Goal: Find specific page/section: Find specific page/section

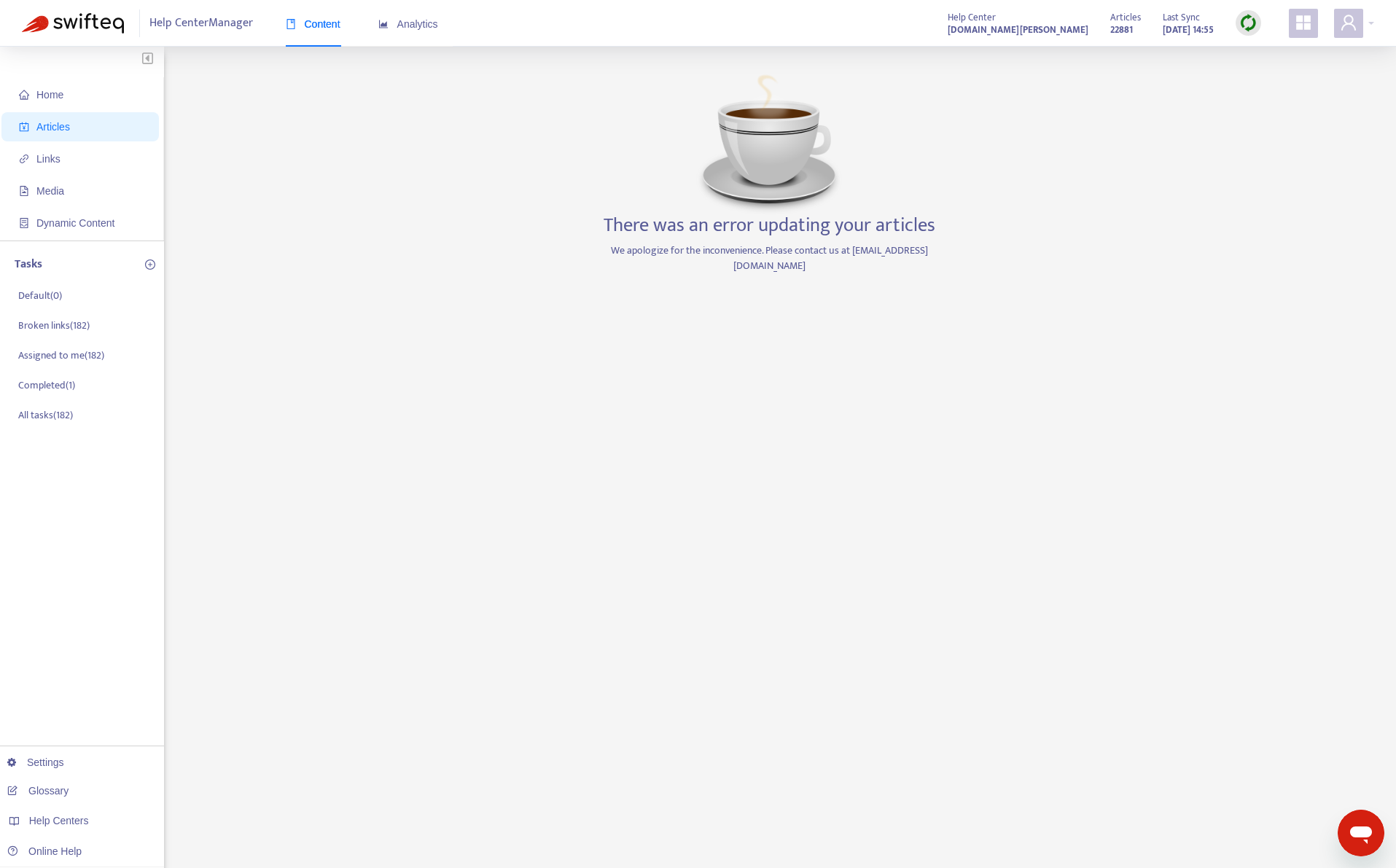
click at [1253, 17] on img at bounding box center [1248, 23] width 18 height 18
click at [1266, 56] on link "Quick Sync" at bounding box center [1278, 53] width 62 height 16
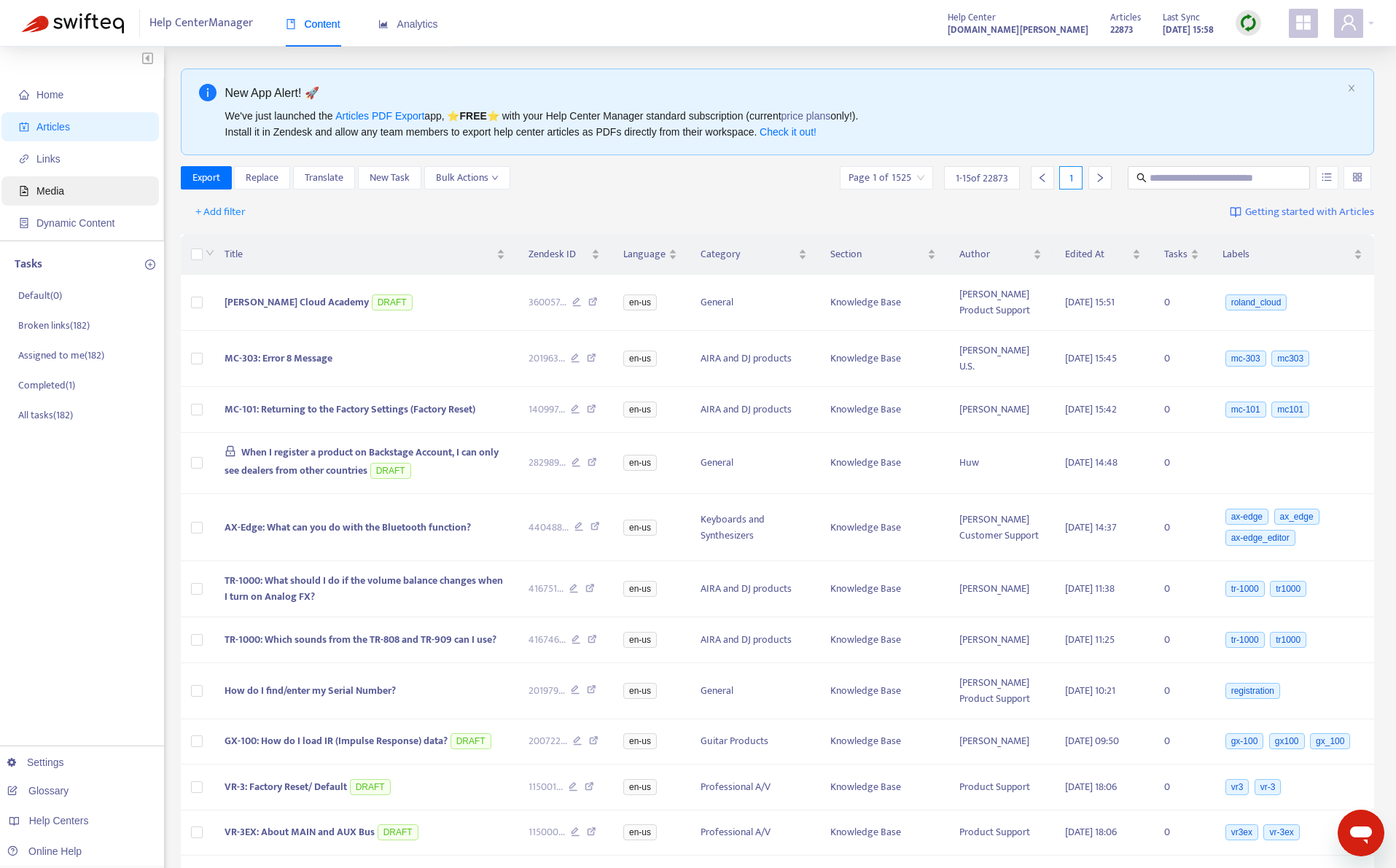
click at [72, 198] on span "Media" at bounding box center [83, 190] width 128 height 29
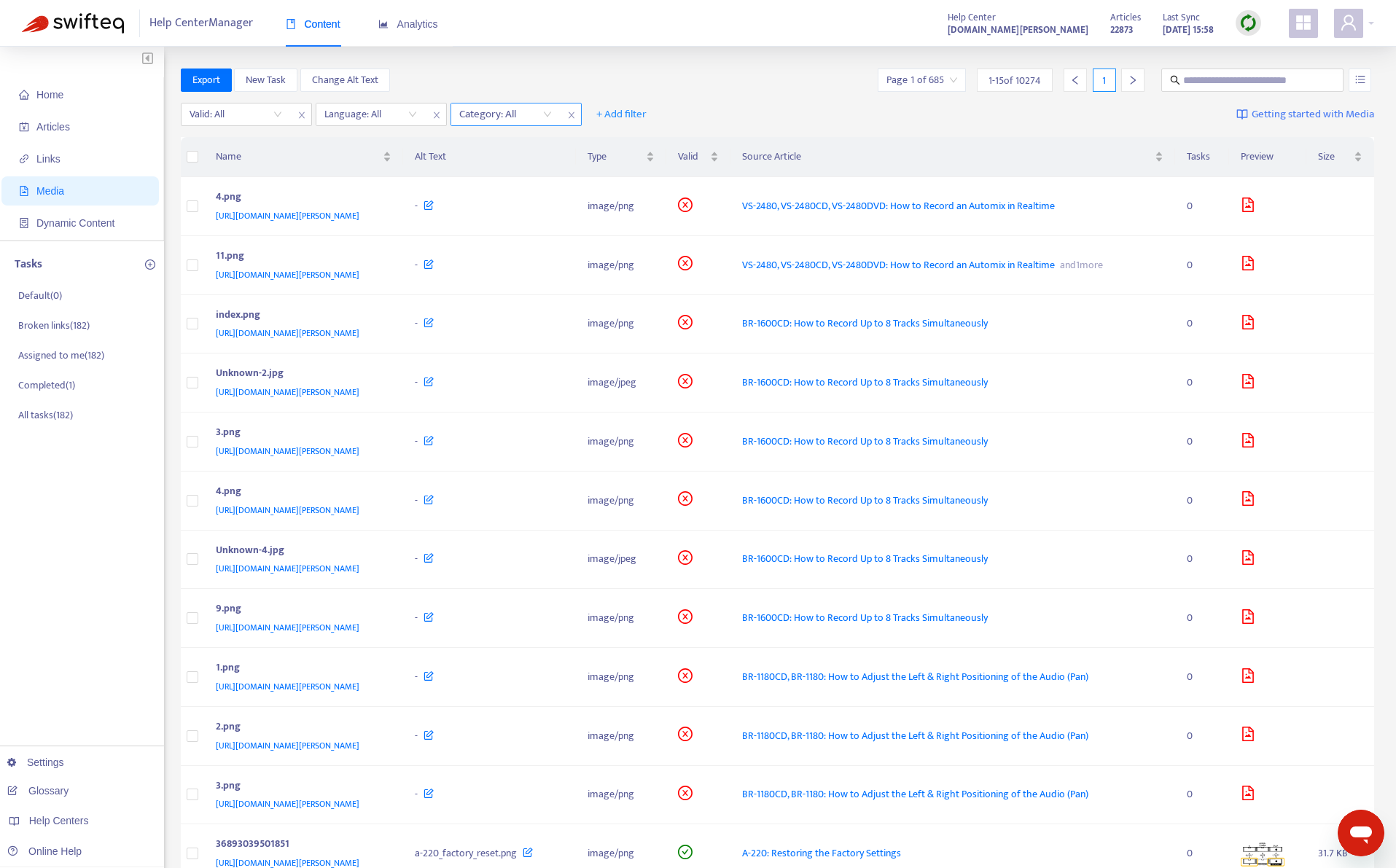
click at [571, 120] on span "close" at bounding box center [571, 115] width 19 height 17
click at [429, 111] on span "close" at bounding box center [436, 115] width 19 height 17
click at [253, 119] on input "search" at bounding box center [236, 114] width 93 height 22
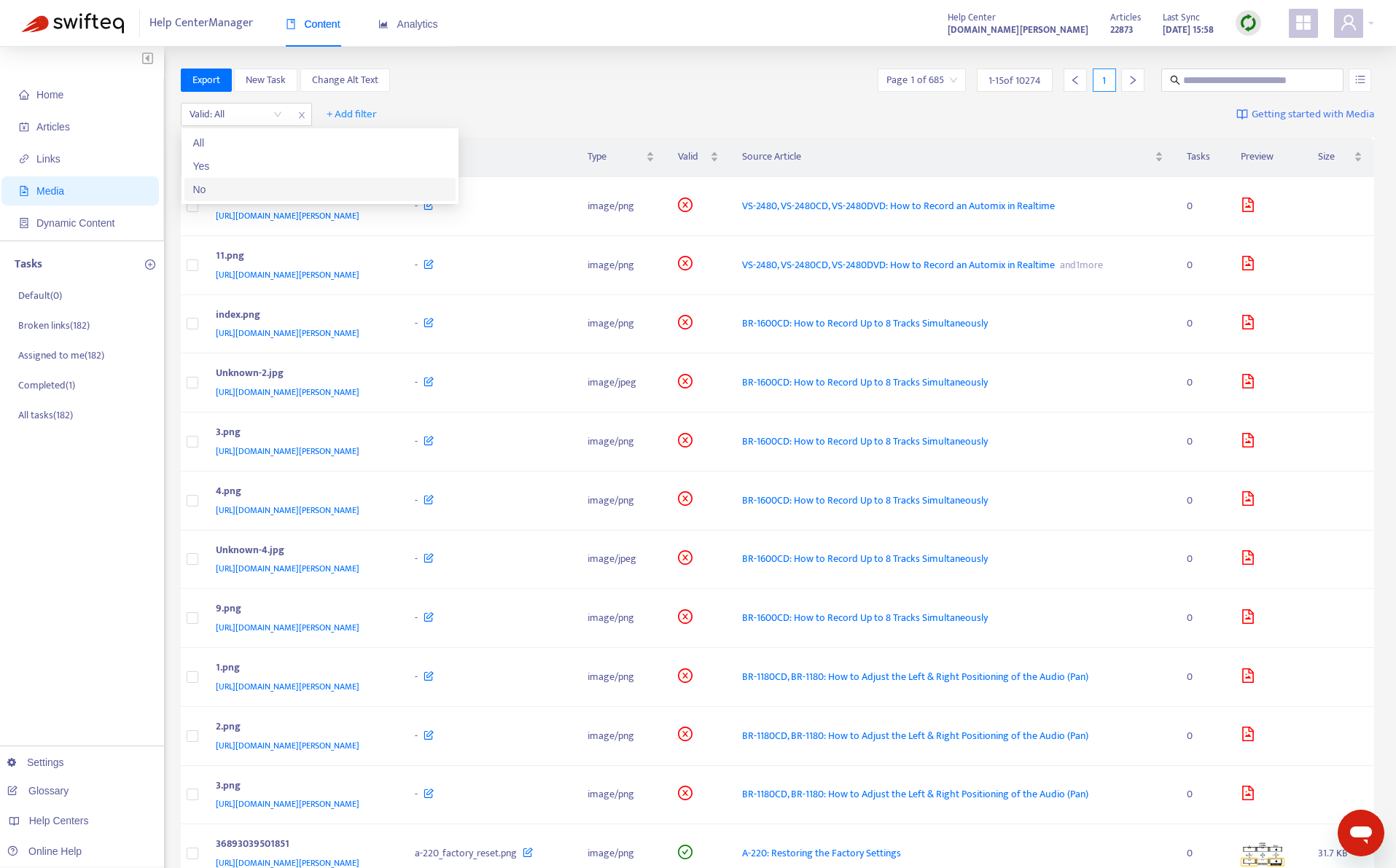
click at [255, 192] on div "No" at bounding box center [320, 189] width 254 height 16
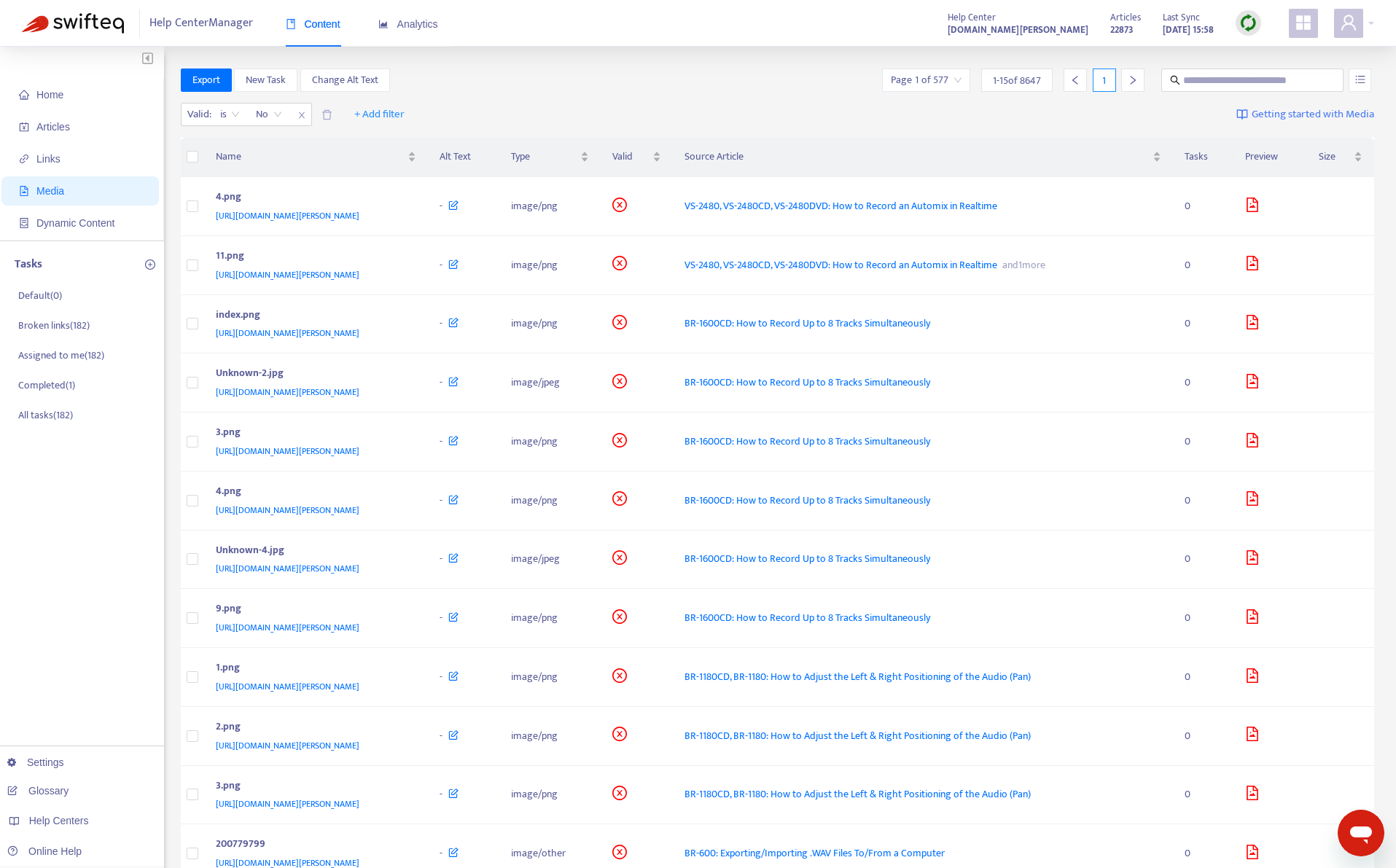
click at [516, 84] on div "Export New Task Change Alt Text Page 1 of 577 1 - 15 of 8647 1" at bounding box center [778, 80] width 1194 height 23
